Goal: Information Seeking & Learning: Learn about a topic

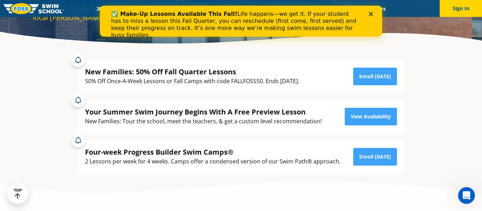
click at [370, 13] on polygon "Close" at bounding box center [371, 14] width 4 height 4
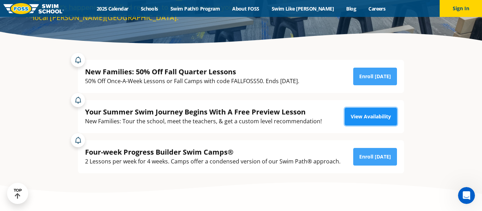
click at [359, 116] on link "View Availability" at bounding box center [371, 117] width 52 height 18
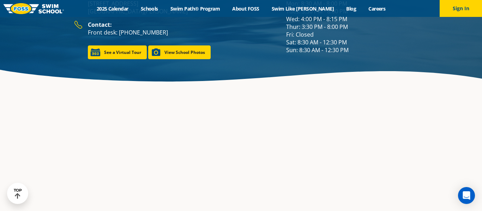
scroll to position [1002, 0]
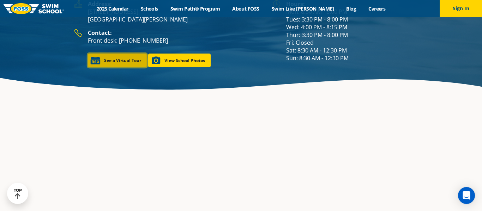
click at [128, 54] on link "See a Virtual Tour" at bounding box center [117, 61] width 59 height 14
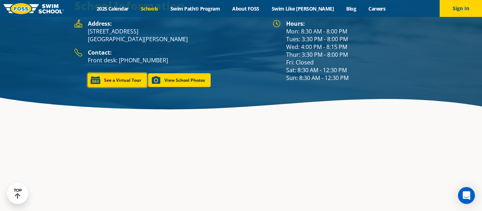
scroll to position [1012, 0]
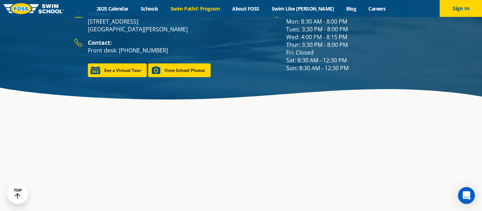
click at [200, 7] on link "Swim Path® Program" at bounding box center [195, 8] width 62 height 7
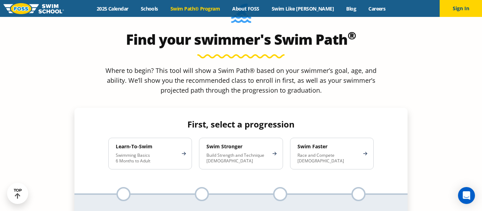
scroll to position [621, 0]
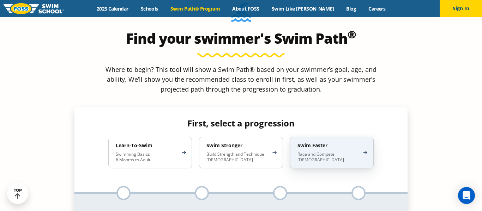
click at [358, 152] on p "Race and Compete 8-17 Years Old" at bounding box center [329, 157] width 62 height 11
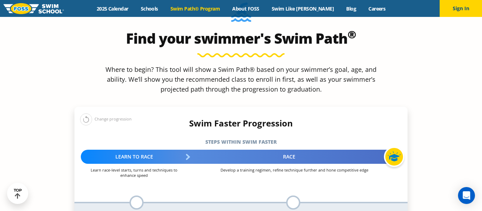
click at [436, 101] on section "Find your swimmer's Swim Path ® Where to begin? This tool will show a Swim Path…" at bounding box center [241, 148] width 482 height 340
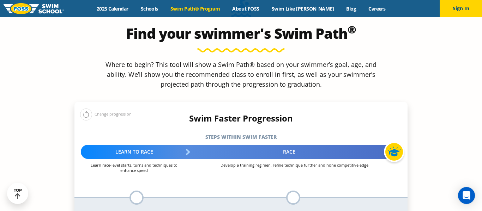
scroll to position [607, 0]
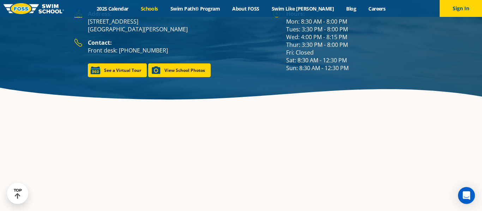
click at [159, 8] on link "Schools" at bounding box center [149, 8] width 30 height 7
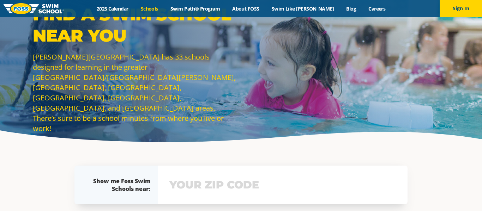
click at [60, 91] on p "Foss Swim School has 33 schools designed for learning in the greater Minneapoli…" at bounding box center [135, 93] width 205 height 82
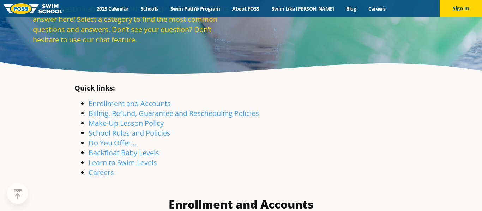
scroll to position [85, 0]
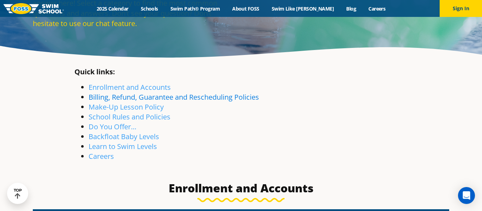
click at [205, 100] on link "Billing, Refund, Guarantee and Rescheduling Policies" at bounding box center [174, 97] width 170 height 10
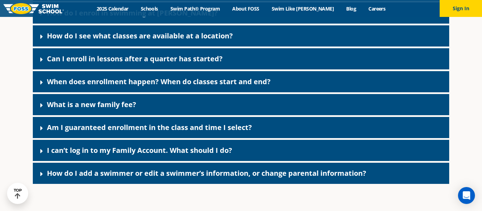
scroll to position [339, 0]
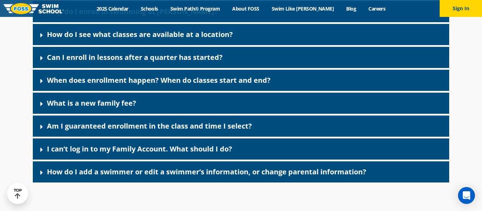
click at [98, 107] on link "What is a new family fee?" at bounding box center [91, 103] width 89 height 10
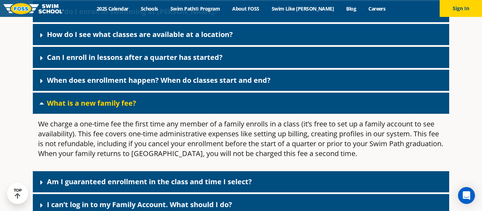
click at [98, 107] on link "What is a new family fee?" at bounding box center [91, 103] width 89 height 10
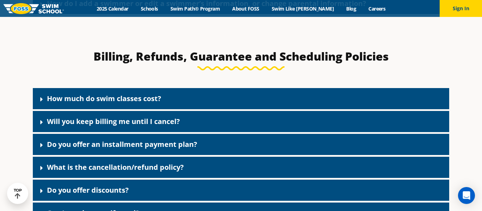
scroll to position [509, 0]
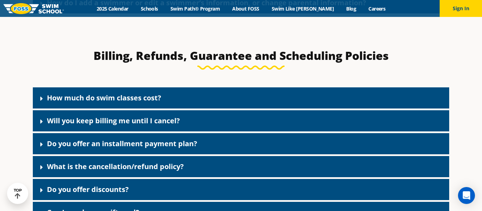
click at [102, 104] on div "How much do swim classes cost?" at bounding box center [241, 98] width 416 height 21
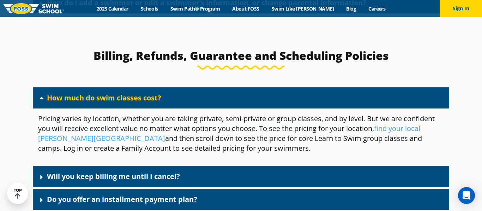
click at [102, 104] on div "How much do swim classes cost?" at bounding box center [241, 98] width 416 height 21
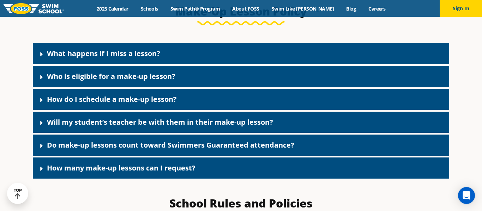
scroll to position [777, 0]
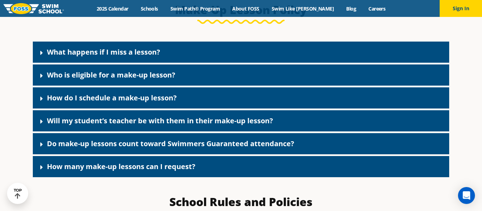
click at [132, 57] on link "What happens if I miss a lesson?" at bounding box center [103, 52] width 113 height 10
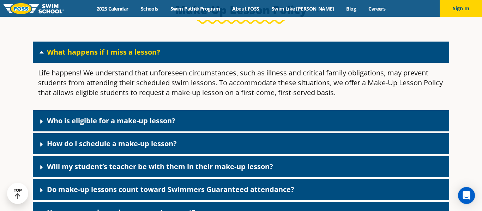
click at [132, 57] on link "What happens if I miss a lesson?" at bounding box center [103, 52] width 113 height 10
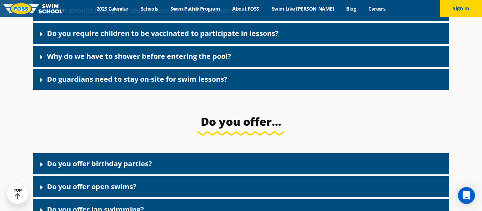
scroll to position [1101, 0]
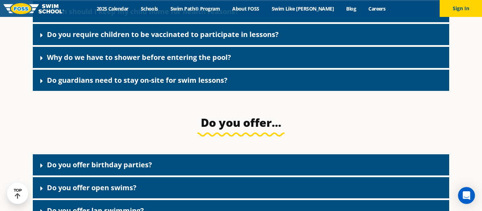
click at [179, 62] on link "Why do we have to shower before entering the pool?" at bounding box center [139, 58] width 184 height 10
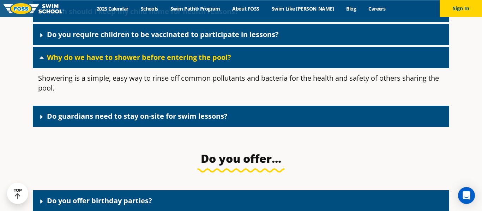
click at [179, 62] on link "Why do we have to shower before entering the pool?" at bounding box center [139, 58] width 184 height 10
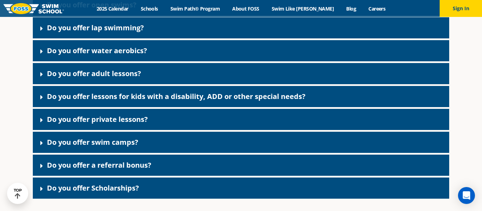
scroll to position [1285, 0]
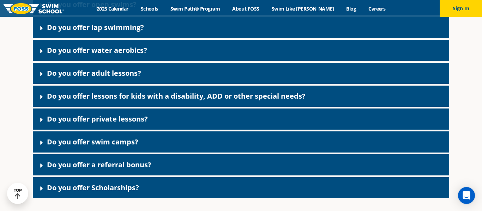
click at [157, 129] on div "Do you offer private lessons?" at bounding box center [241, 119] width 416 height 21
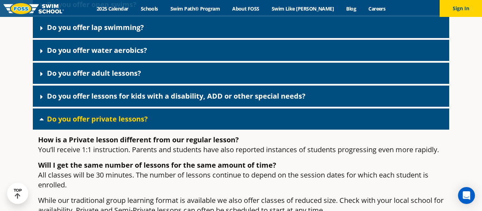
click at [141, 155] on p "How is a Private lesson different from our regular lesson? You’ll receive 1:1 i…" at bounding box center [241, 145] width 406 height 20
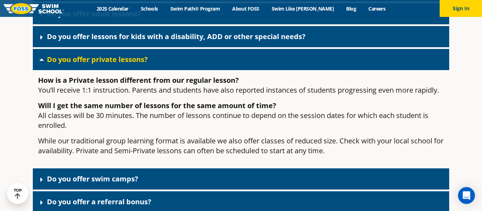
scroll to position [1370, 0]
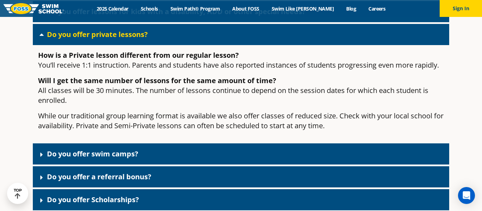
click at [196, 43] on div "Do you offer private lessons?" at bounding box center [241, 34] width 416 height 21
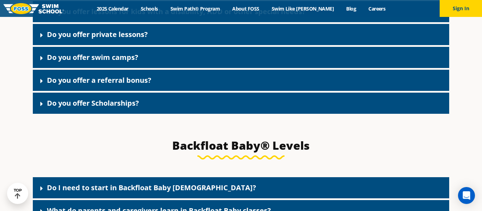
click at [170, 106] on div "Do you offer Scholarships?" at bounding box center [241, 103] width 416 height 21
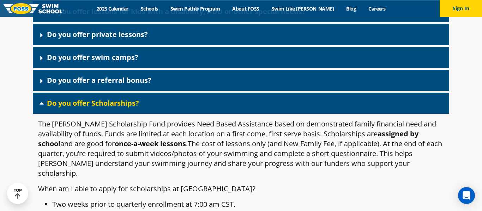
click at [234, 156] on span "The cost of lessons only (and New Family Fee, if applicable). At the end of eac…" at bounding box center [240, 158] width 404 height 39
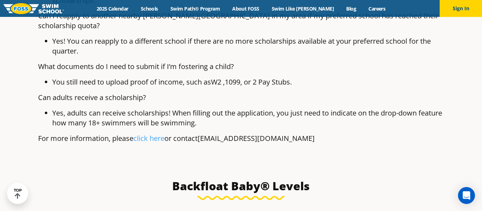
scroll to position [1948, 0]
click at [153, 133] on link "click here" at bounding box center [148, 138] width 31 height 10
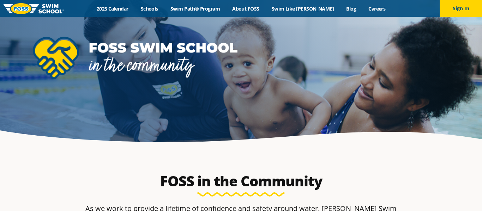
click at [386, 185] on div "FOSS in the Community" at bounding box center [240, 185] width 333 height 24
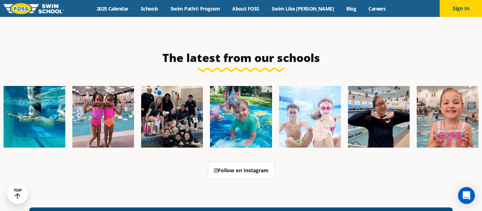
scroll to position [1101, 0]
